Goal: Transaction & Acquisition: Purchase product/service

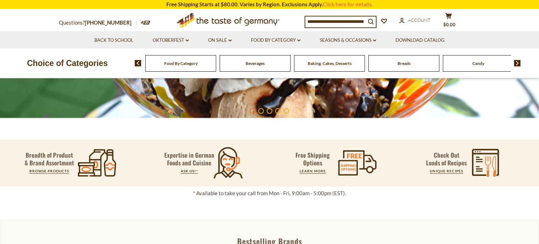
scroll to position [197, 0]
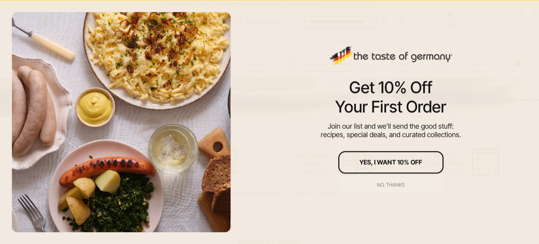
click at [378, 184] on div "No, thanks" at bounding box center [391, 184] width 28 height 5
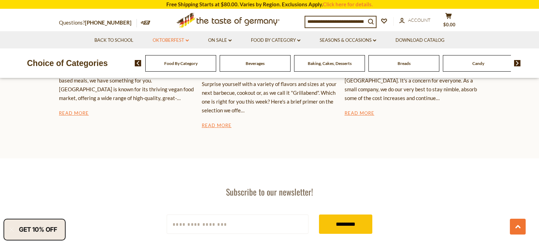
scroll to position [1205, 0]
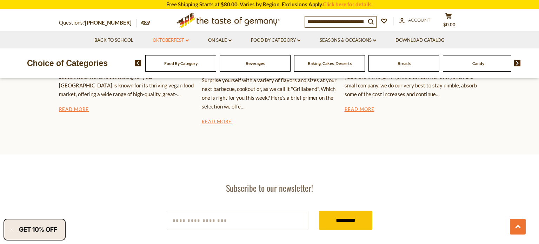
click at [187, 39] on icon "dropdown_arrow" at bounding box center [186, 40] width 3 height 2
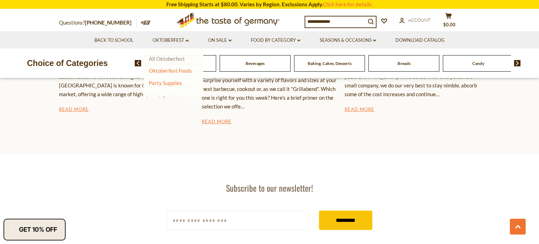
click at [174, 57] on link "All Oktoberfest" at bounding box center [167, 58] width 36 height 6
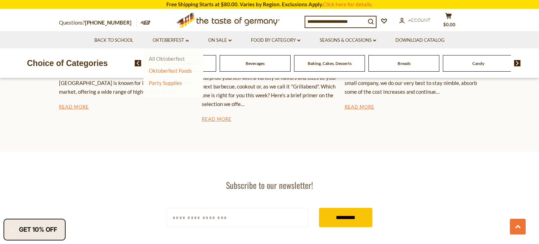
scroll to position [1193, 0]
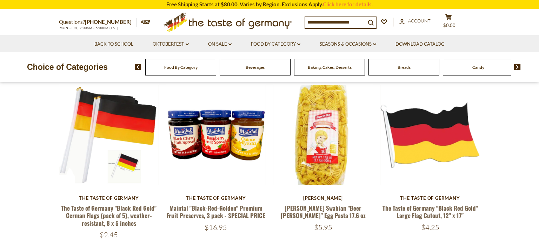
scroll to position [212, 0]
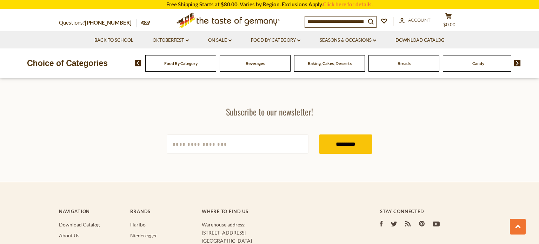
scroll to position [2078, 0]
click at [366, 41] on link "Seasons & Occasions dropdown_arrow" at bounding box center [347, 40] width 56 height 8
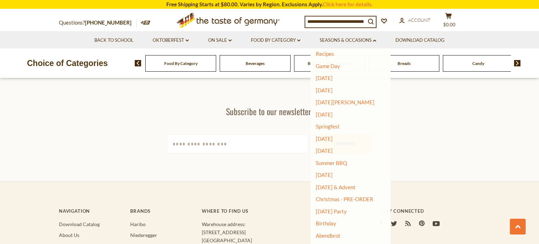
scroll to position [25, 0]
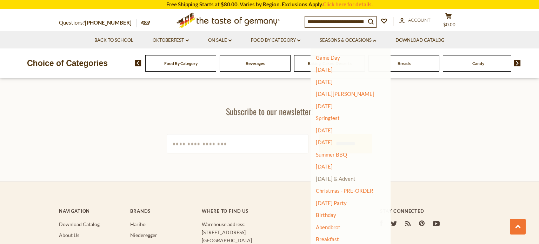
click at [344, 178] on link "[DATE] & Advent" at bounding box center [336, 178] width 40 height 6
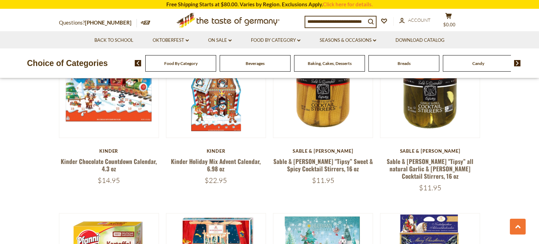
scroll to position [424, 0]
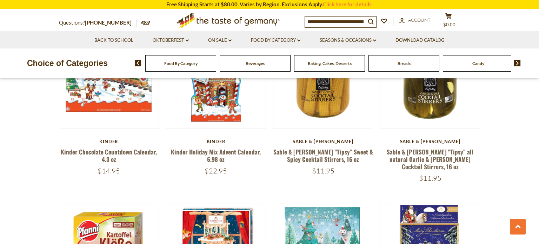
scroll to position [433, 0]
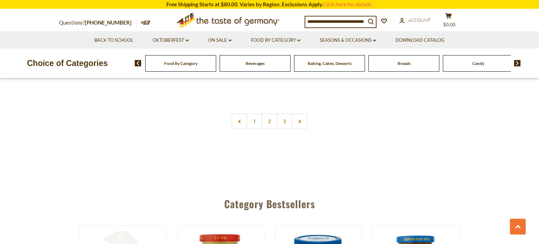
scroll to position [1729, 0]
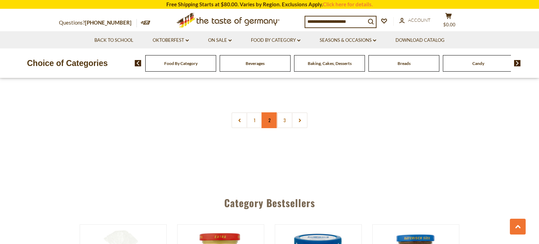
click at [267, 112] on link "2" at bounding box center [270, 120] width 16 height 16
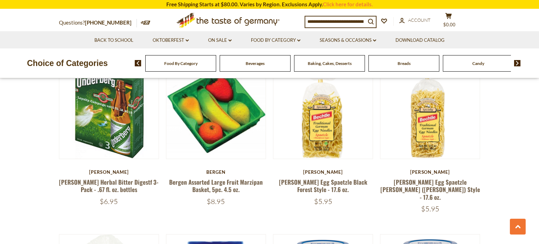
scroll to position [935, 0]
click at [0, 147] on section "**********" at bounding box center [269, 138] width 539 height 1714
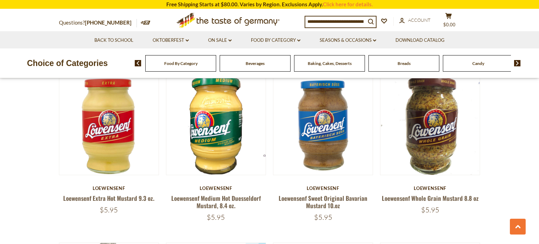
scroll to position [1429, 0]
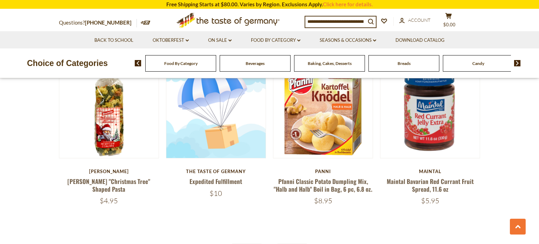
scroll to position [1613, 0]
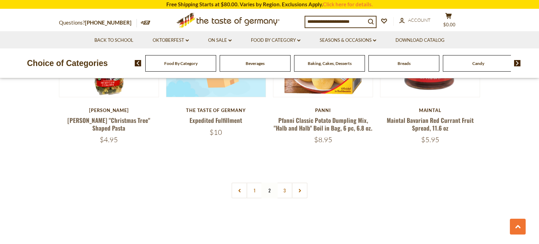
scroll to position [1677, 0]
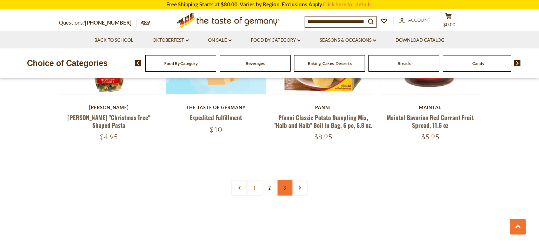
click at [281, 180] on link "3" at bounding box center [285, 188] width 16 height 16
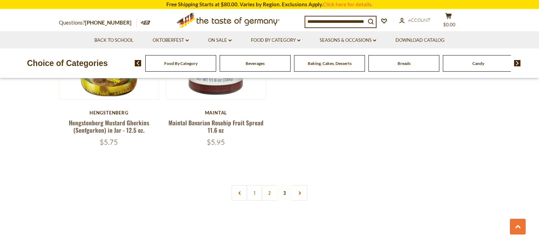
scroll to position [1148, 0]
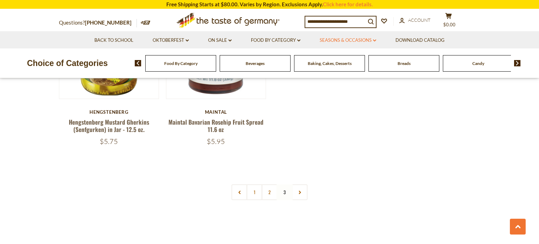
click at [375, 41] on icon at bounding box center [374, 40] width 3 height 2
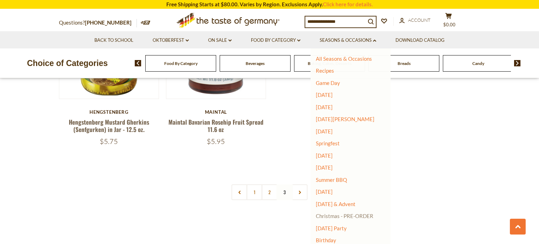
click at [328, 216] on link "Christmas - PRE-ORDER" at bounding box center [345, 216] width 58 height 10
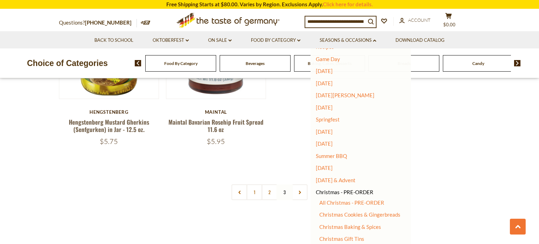
scroll to position [24, 0]
click at [356, 202] on link "All Christmas - PRE-ORDER" at bounding box center [351, 202] width 65 height 6
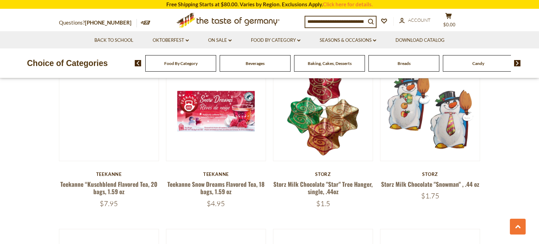
scroll to position [751, 0]
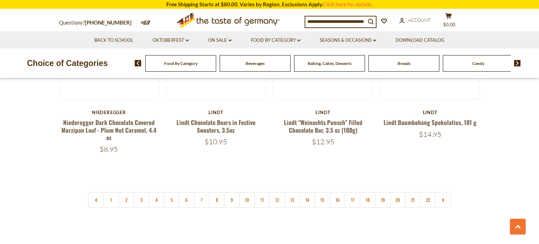
scroll to position [1672, 0]
click at [126, 191] on link "2" at bounding box center [126, 199] width 16 height 16
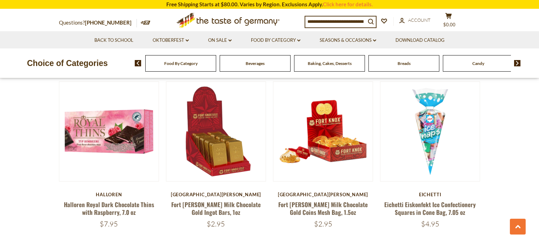
scroll to position [557, 0]
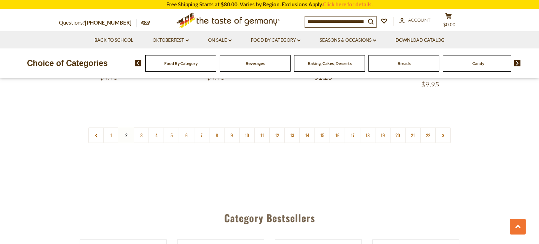
scroll to position [1729, 0]
click at [374, 39] on icon "dropdown_arrow" at bounding box center [374, 40] width 3 height 2
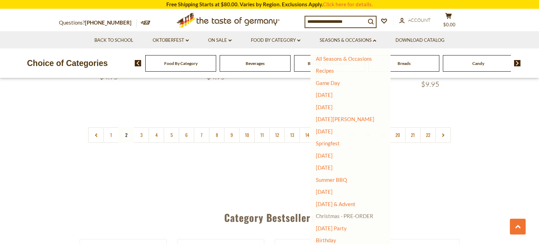
click at [332, 217] on link "Christmas - PRE-ORDER" at bounding box center [345, 216] width 58 height 10
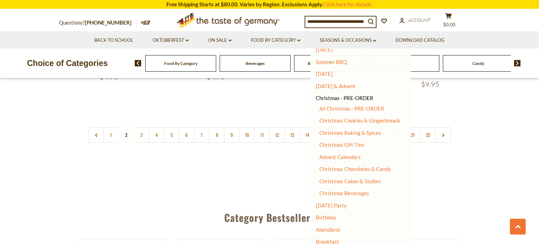
scroll to position [118, 0]
click at [353, 143] on link "Christmas Gift Tins" at bounding box center [341, 144] width 45 height 6
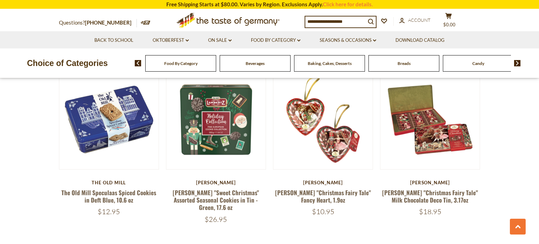
scroll to position [313, 0]
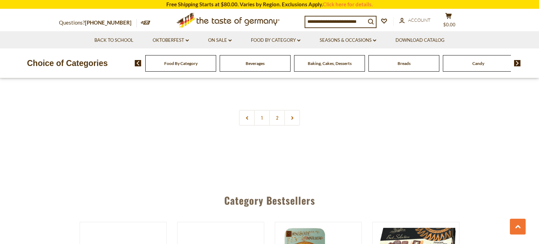
scroll to position [1705, 0]
click at [276, 109] on link "2" at bounding box center [277, 117] width 16 height 16
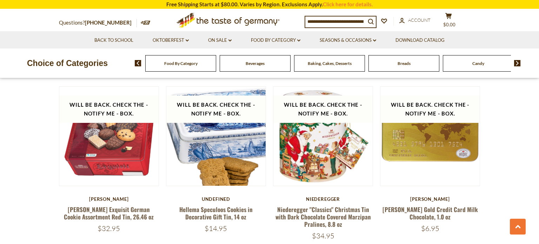
scroll to position [289, 0]
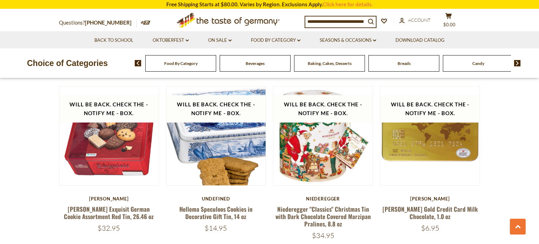
click at [0, 190] on section "**********" at bounding box center [269, 247] width 539 height 909
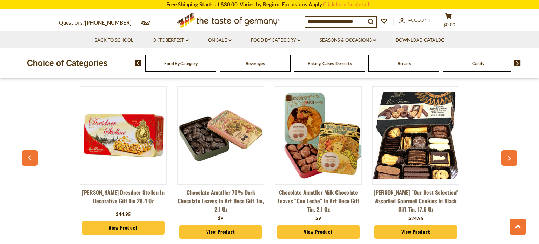
scroll to position [942, 0]
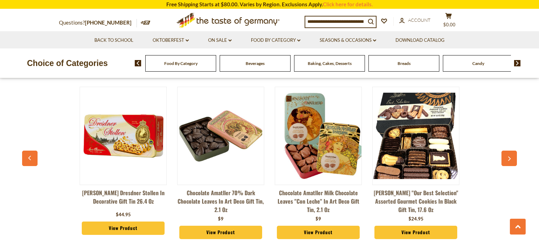
click at [510, 156] on icon "button" at bounding box center [509, 158] width 5 height 5
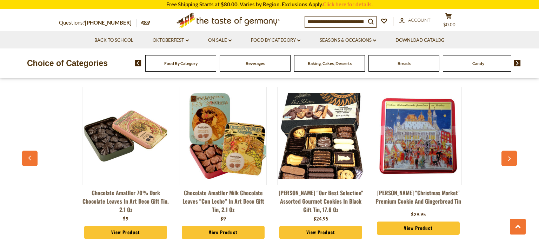
scroll to position [0, 97]
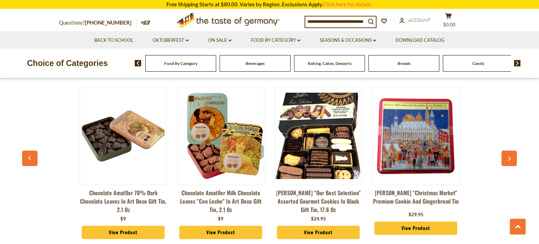
click at [510, 156] on icon "button" at bounding box center [509, 158] width 5 height 5
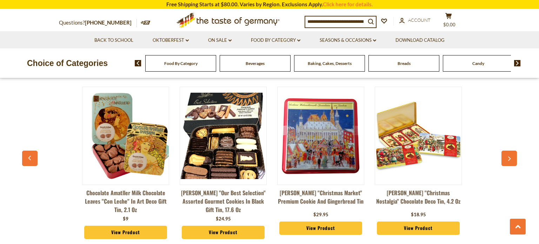
scroll to position [0, 195]
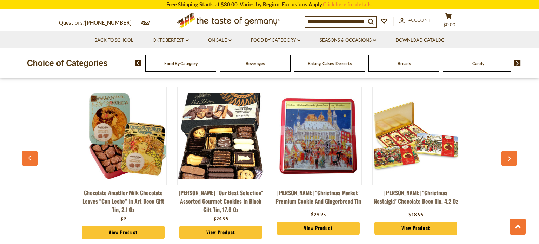
click at [510, 156] on icon "button" at bounding box center [509, 158] width 5 height 5
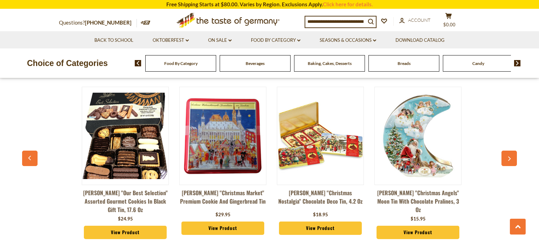
scroll to position [0, 293]
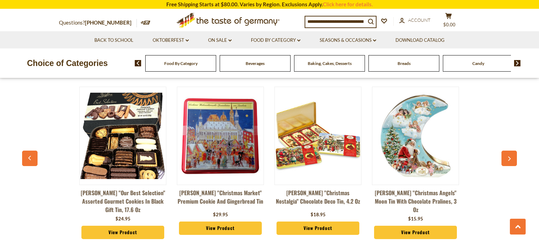
click at [510, 156] on icon "button" at bounding box center [509, 158] width 5 height 5
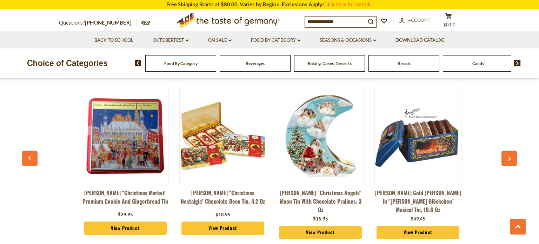
scroll to position [0, 390]
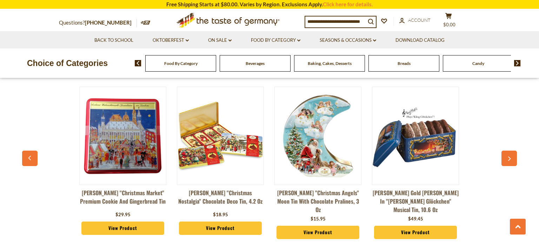
click at [510, 156] on icon "button" at bounding box center [509, 158] width 5 height 5
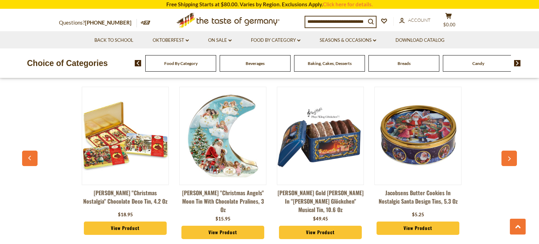
scroll to position [0, 488]
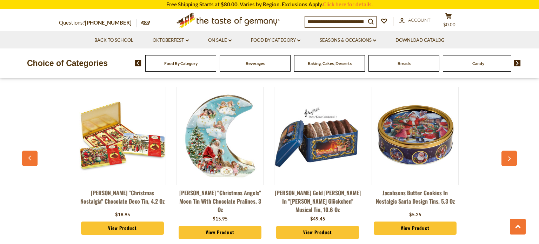
click at [510, 156] on icon "button" at bounding box center [509, 158] width 5 height 5
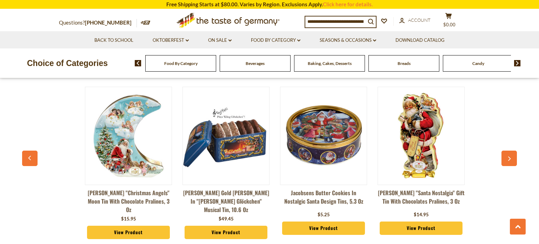
scroll to position [0, 586]
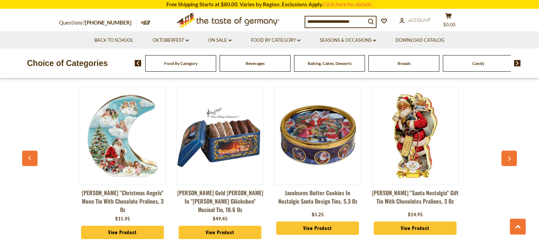
click at [510, 156] on icon "button" at bounding box center [509, 158] width 5 height 5
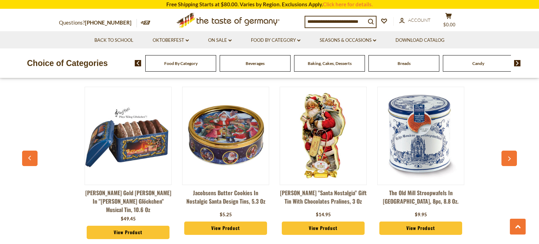
scroll to position [0, 683]
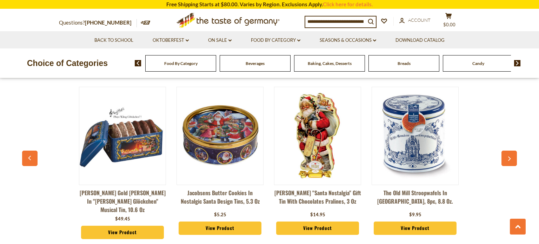
click at [510, 156] on icon "button" at bounding box center [509, 158] width 5 height 5
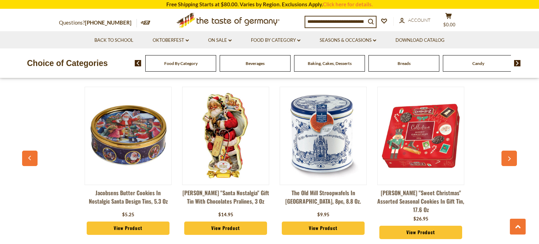
scroll to position [0, 781]
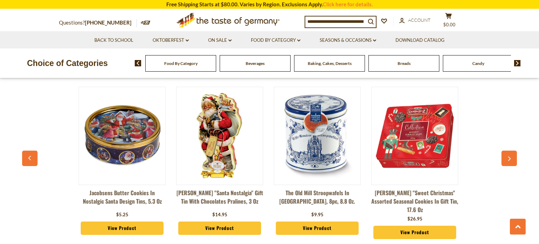
click at [510, 156] on icon "button" at bounding box center [509, 158] width 5 height 5
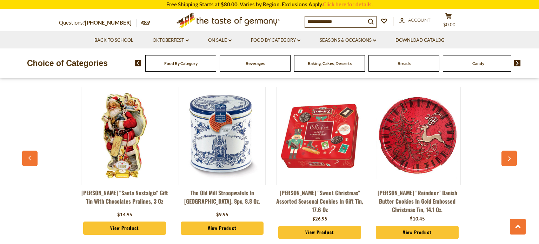
scroll to position [0, 878]
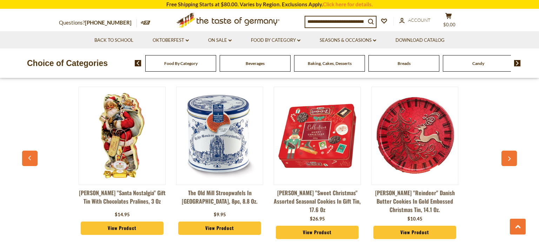
click at [510, 156] on icon "button" at bounding box center [509, 158] width 5 height 5
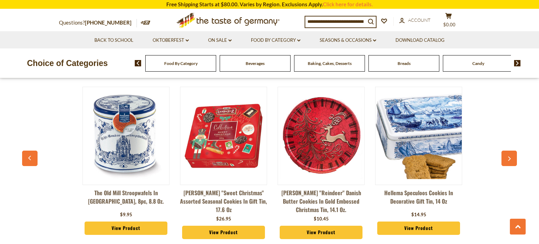
scroll to position [0, 976]
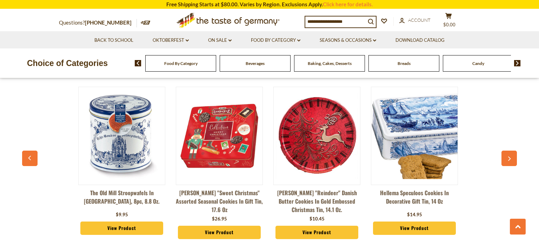
click at [510, 156] on icon "button" at bounding box center [509, 158] width 5 height 5
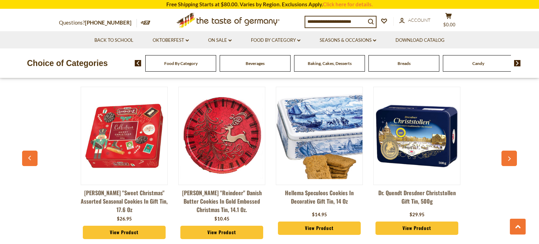
scroll to position [0, 1074]
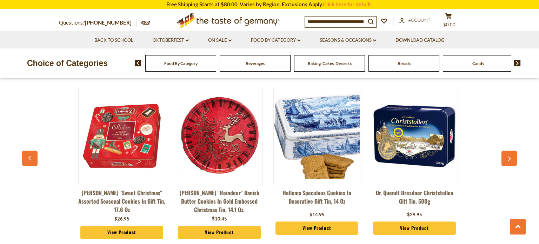
click at [510, 156] on icon "button" at bounding box center [509, 158] width 5 height 5
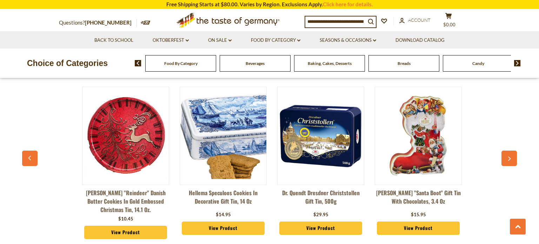
scroll to position [0, 1170]
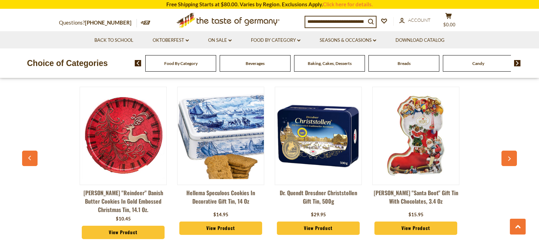
click at [509, 156] on icon "button" at bounding box center [509, 158] width 3 height 5
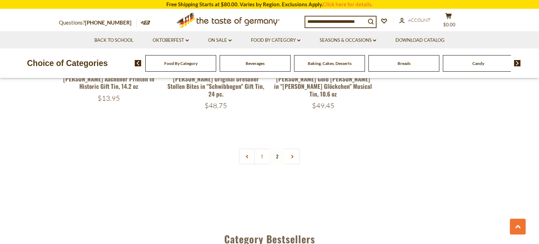
scroll to position [768, 0]
click at [297, 39] on link "Food By Category dropdown_arrow" at bounding box center [275, 40] width 49 height 8
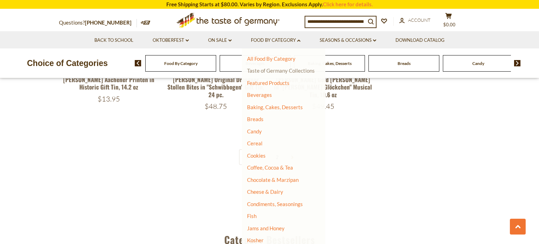
click at [288, 70] on link "Taste of Germany Collections" at bounding box center [281, 70] width 68 height 6
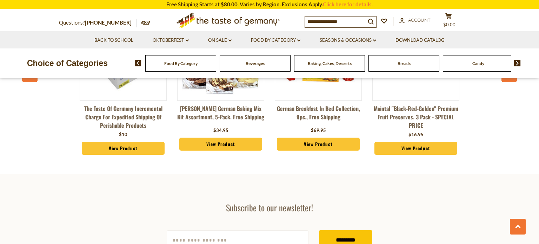
scroll to position [1745, 0]
click at [106, 39] on link "Back to School" at bounding box center [113, 40] width 39 height 8
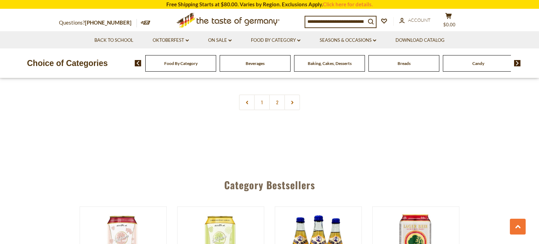
scroll to position [1741, 0]
click at [275, 98] on link "2" at bounding box center [277, 102] width 16 height 16
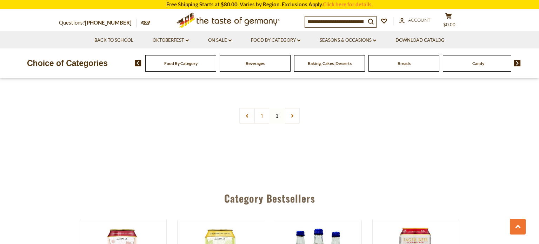
scroll to position [1736, 0]
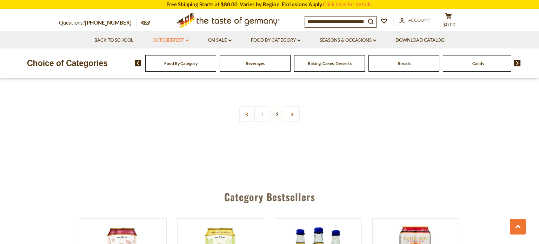
click at [185, 38] on link "Oktoberfest dropdown_arrow" at bounding box center [171, 40] width 36 height 8
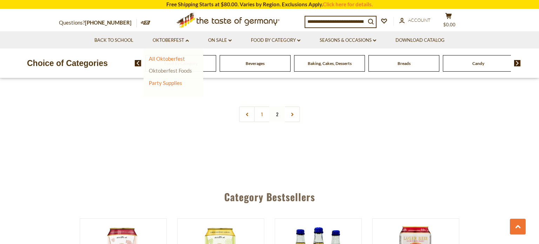
click at [153, 72] on link "Oktoberfest Foods" at bounding box center [170, 70] width 43 height 6
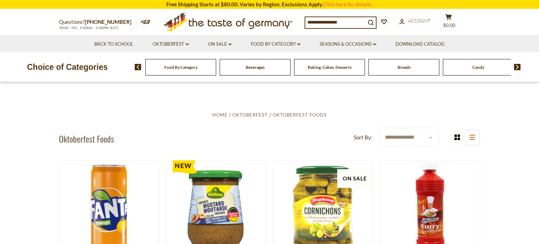
click at [153, 72] on div "Food By Category" at bounding box center [180, 67] width 71 height 16
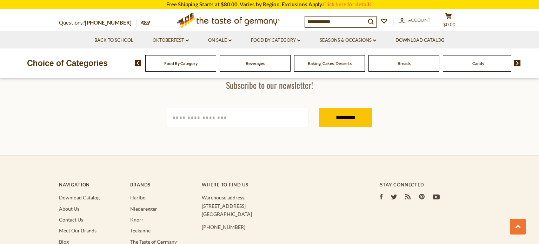
scroll to position [1557, 0]
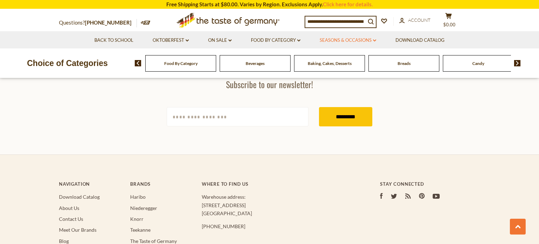
click at [373, 39] on link "Seasons & Occasions dropdown_arrow" at bounding box center [347, 40] width 56 height 8
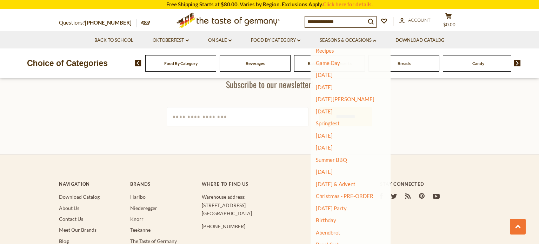
scroll to position [25, 0]
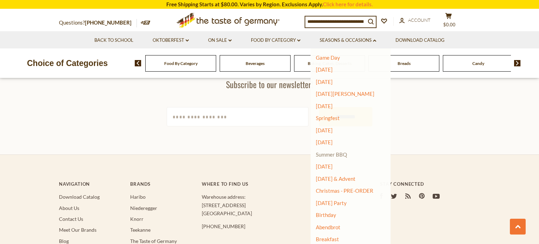
click at [322, 154] on link "Summer BBQ" at bounding box center [331, 154] width 31 height 6
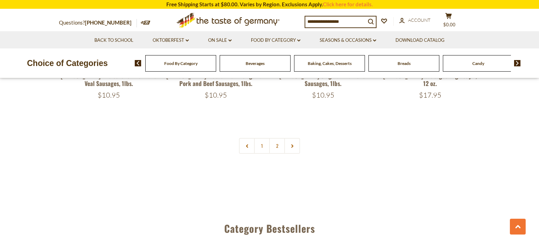
scroll to position [1706, 0]
click at [275, 146] on link "2" at bounding box center [277, 145] width 16 height 16
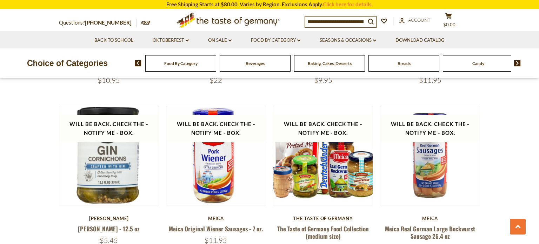
scroll to position [1217, 0]
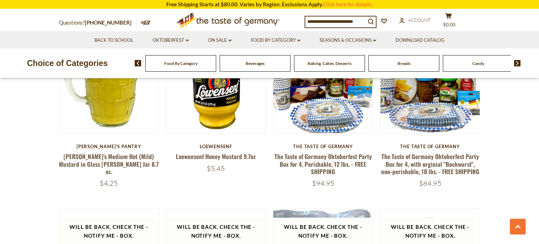
scroll to position [947, 0]
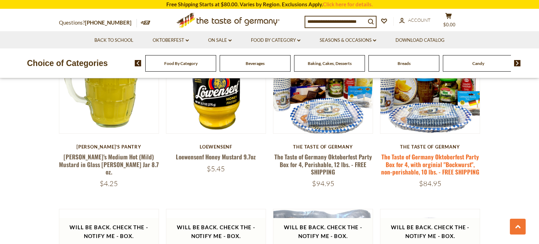
click at [424, 162] on link "The Taste of Germany Oktoberfest Party Box for 4, with orginial "Bockwurst", no…" at bounding box center [430, 164] width 98 height 24
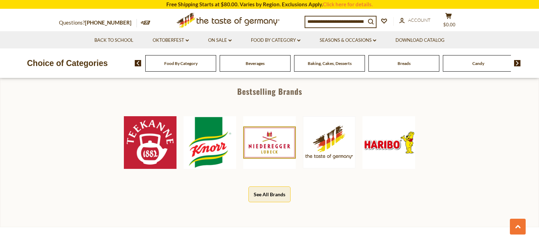
scroll to position [372, 0]
